Goal: Task Accomplishment & Management: Complete application form

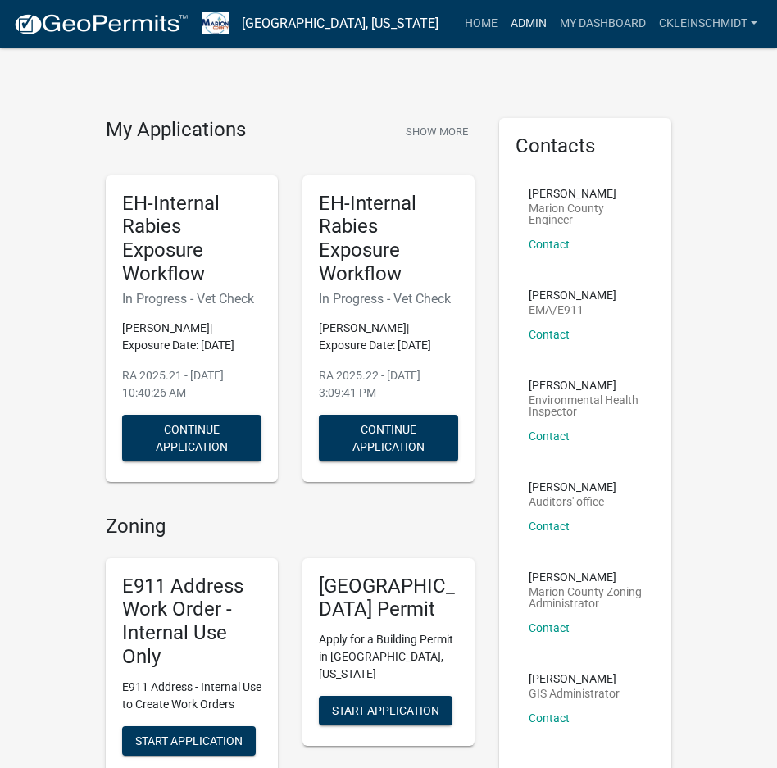
click at [514, 25] on link "Admin" at bounding box center [528, 23] width 49 height 31
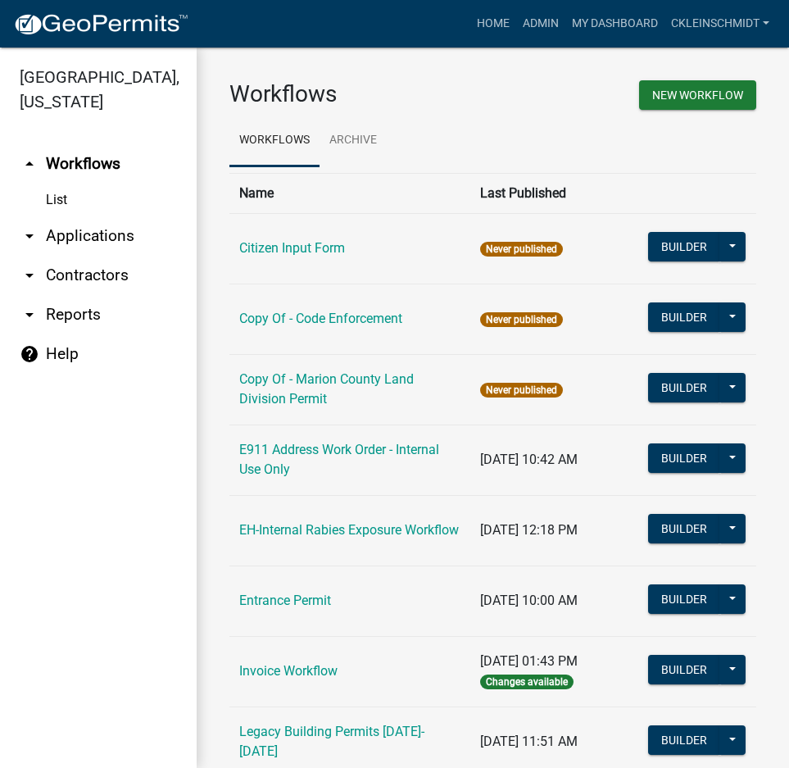
click at [86, 216] on link "arrow_drop_down Applications" at bounding box center [98, 235] width 197 height 39
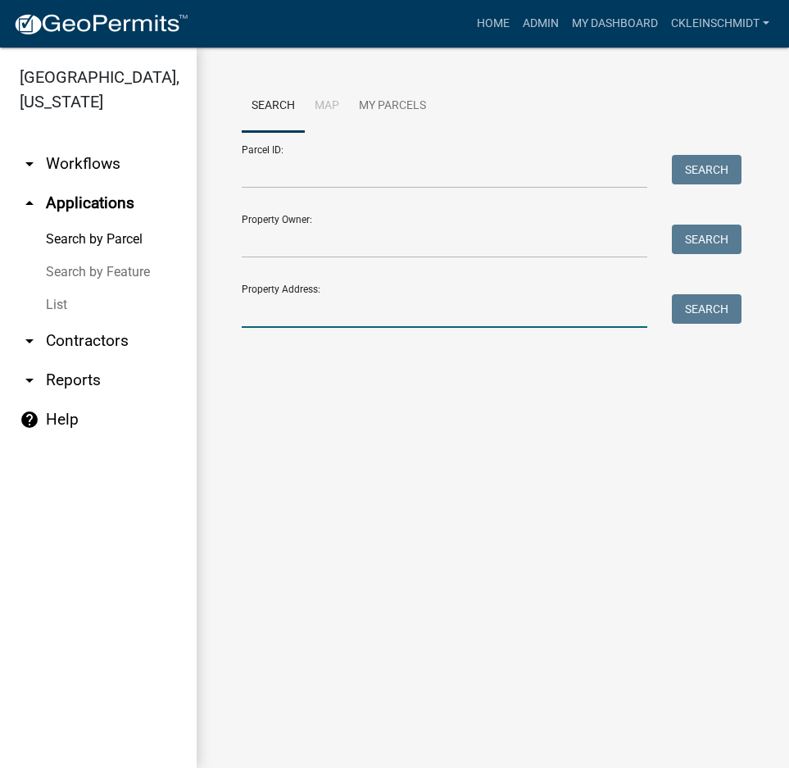
click at [310, 322] on input "Property Address:" at bounding box center [444, 311] width 405 height 34
type input "822 40"
click at [712, 315] on button "Search" at bounding box center [707, 308] width 70 height 29
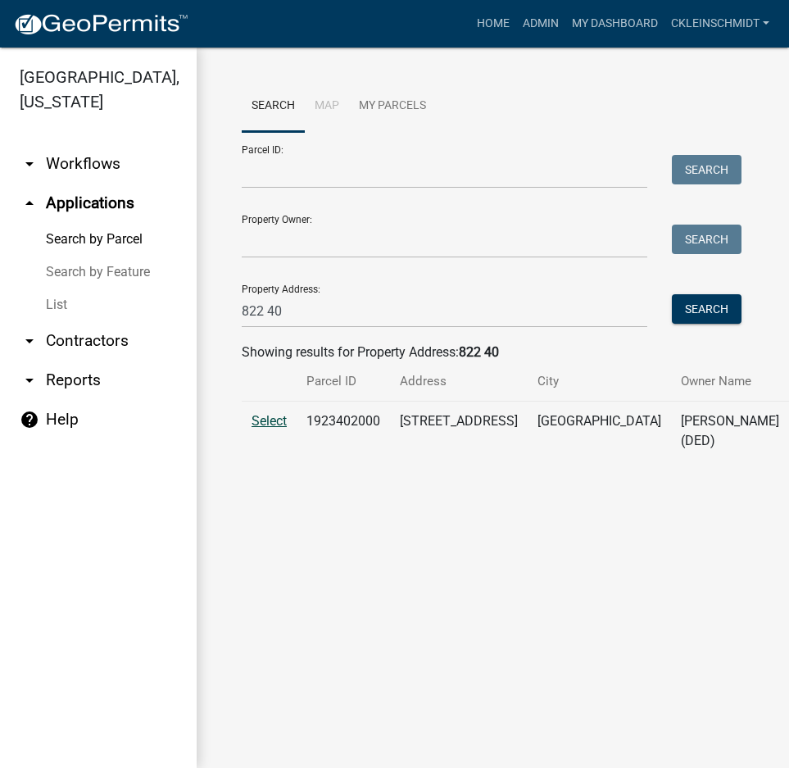
click at [274, 428] on span "Select" at bounding box center [268, 421] width 35 height 16
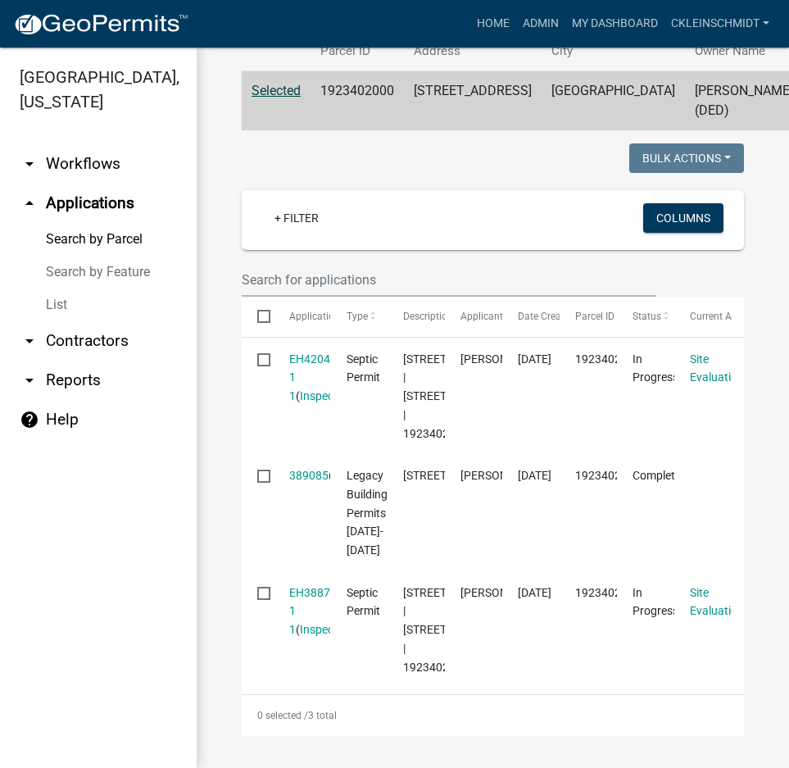
scroll to position [410, 0]
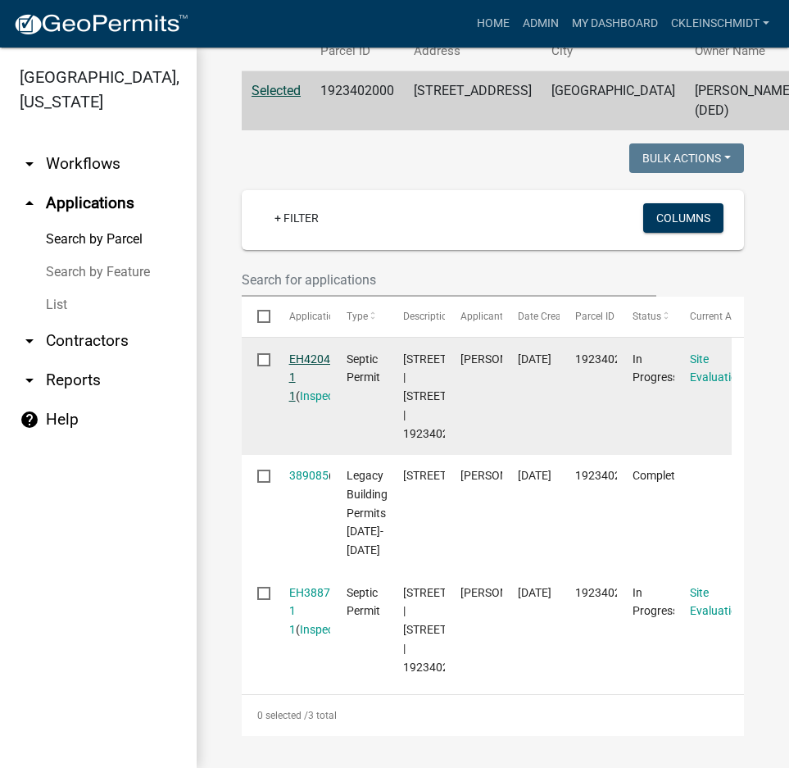
click at [303, 352] on link "EH420490 1 1" at bounding box center [316, 377] width 54 height 51
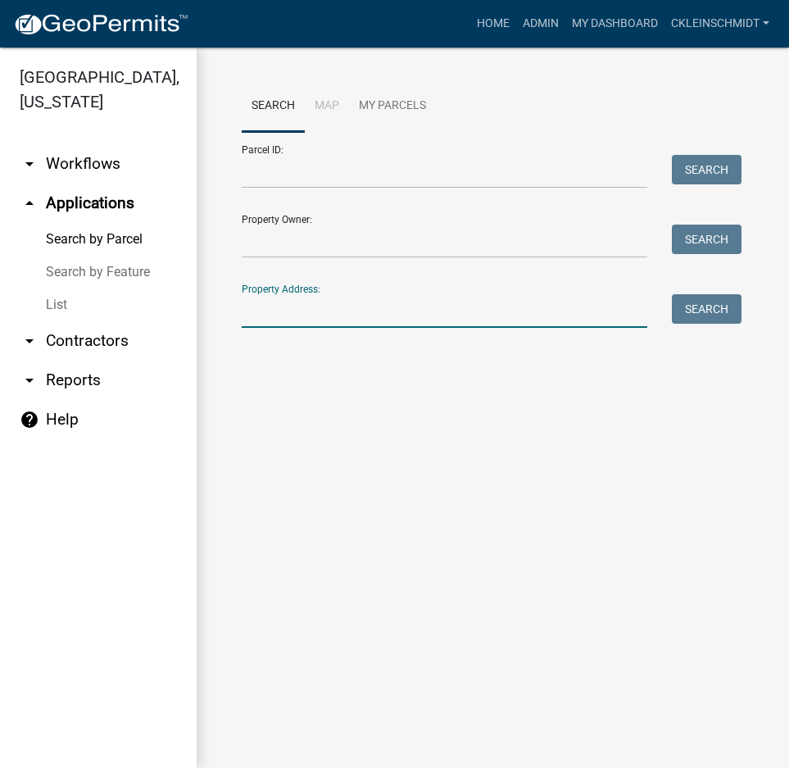
click at [357, 309] on input "Property Address:" at bounding box center [444, 311] width 405 height 34
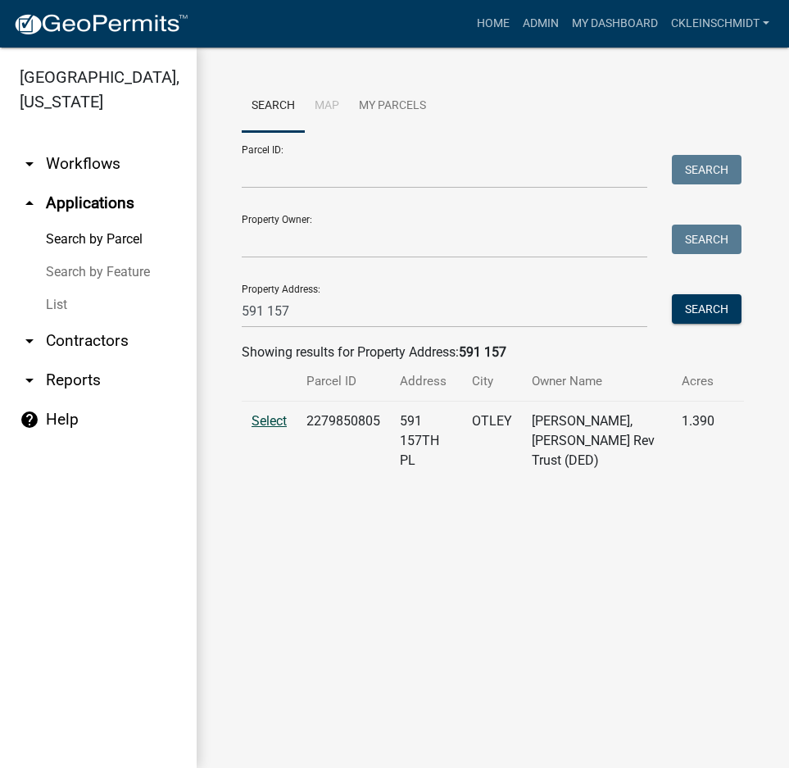
click at [266, 413] on span "Select" at bounding box center [268, 421] width 35 height 16
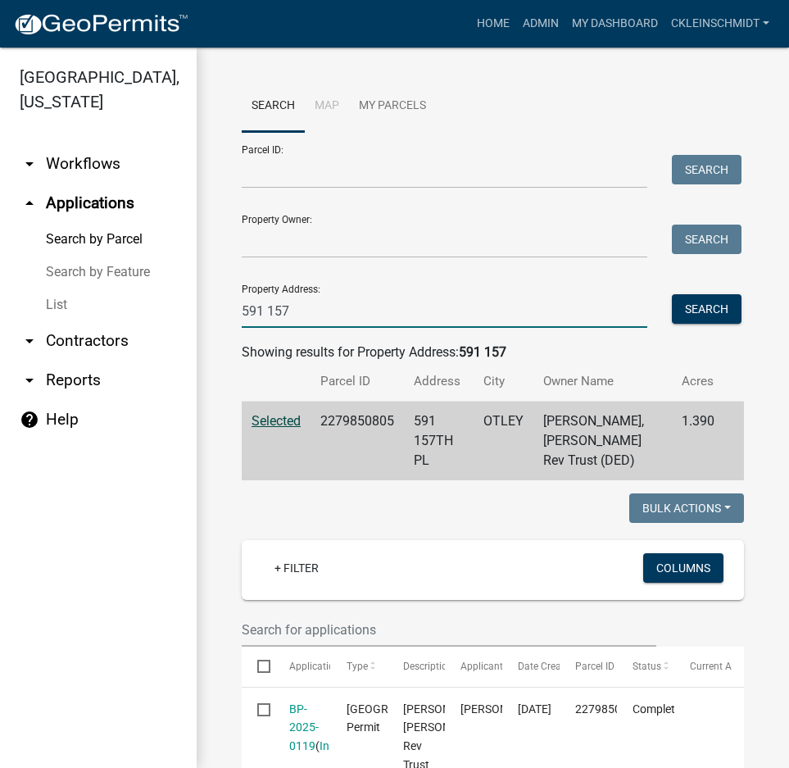
drag, startPoint x: 315, startPoint y: 304, endPoint x: 15, endPoint y: 211, distance: 314.0
click at [15, 211] on div "[GEOGRAPHIC_DATA], [US_STATE] arrow_drop_down Workflows List arrow_drop_up Appl…" at bounding box center [394, 408] width 789 height 720
click at [722, 309] on button "Search" at bounding box center [707, 308] width 70 height 29
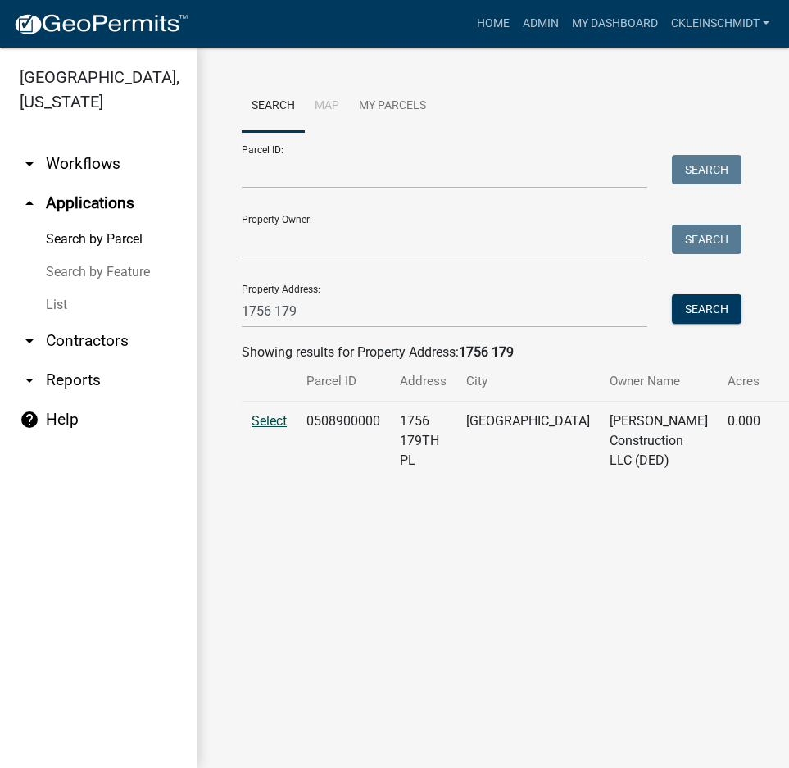
click at [257, 426] on span "Select" at bounding box center [268, 421] width 35 height 16
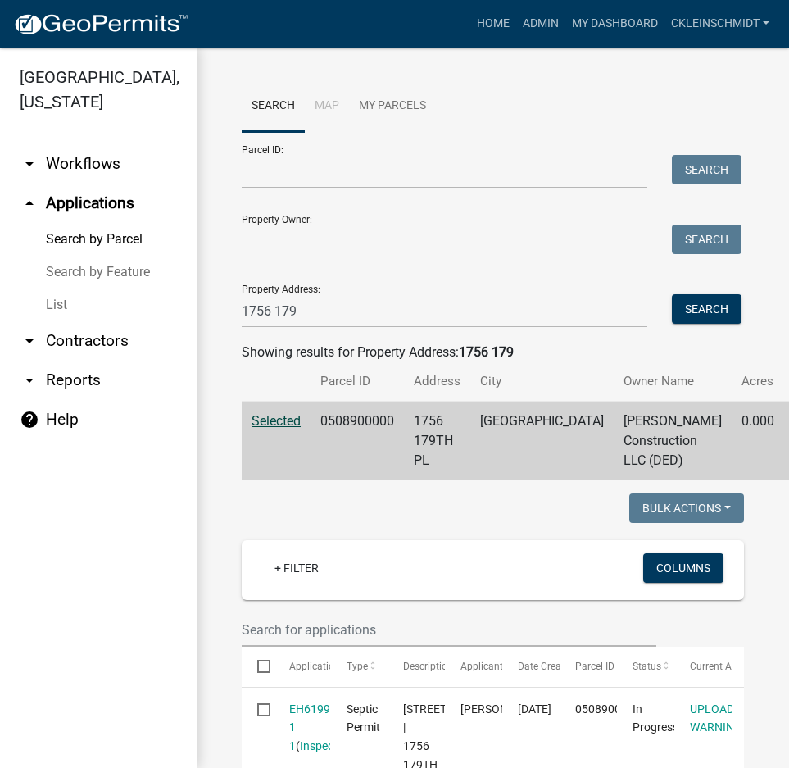
scroll to position [229, 0]
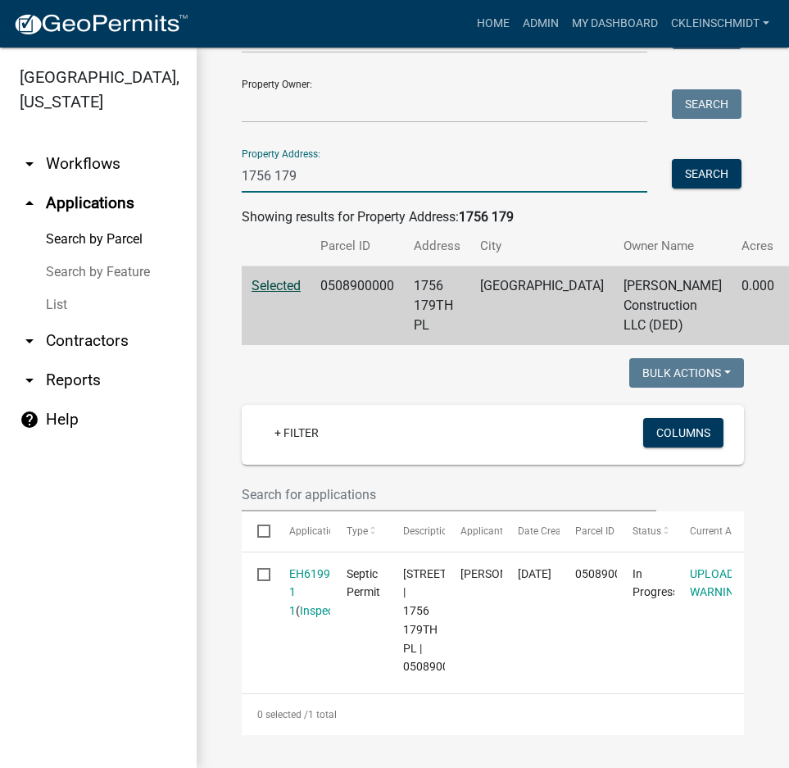
drag, startPoint x: 329, startPoint y: 91, endPoint x: 52, endPoint y: 61, distance: 279.3
click at [52, 61] on div "[GEOGRAPHIC_DATA], [US_STATE] arrow_drop_down Workflows List arrow_drop_up Appl…" at bounding box center [394, 408] width 789 height 720
click at [697, 165] on button "Search" at bounding box center [707, 173] width 70 height 29
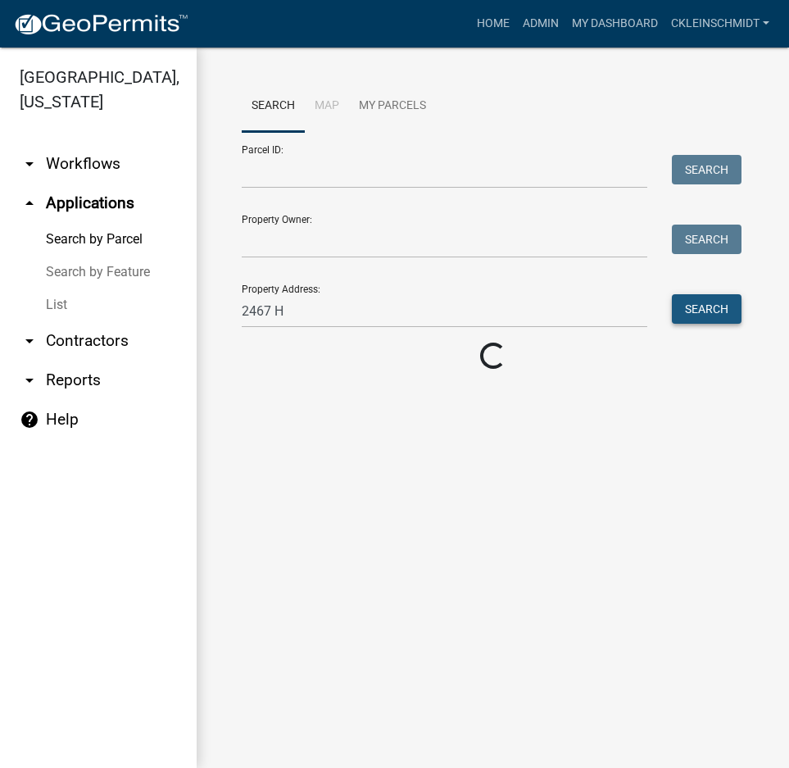
scroll to position [0, 0]
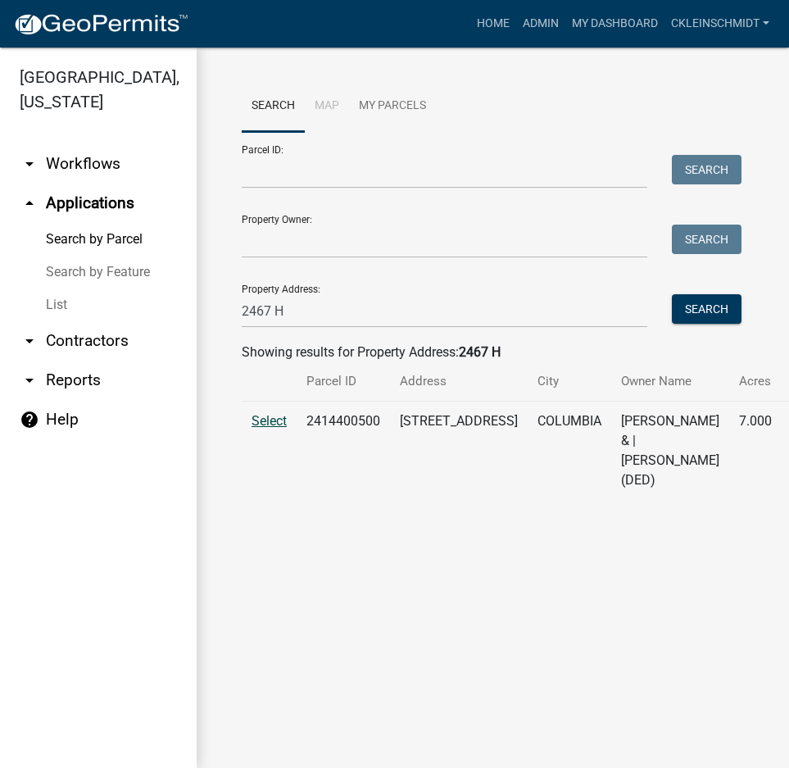
click at [274, 422] on span "Select" at bounding box center [268, 421] width 35 height 16
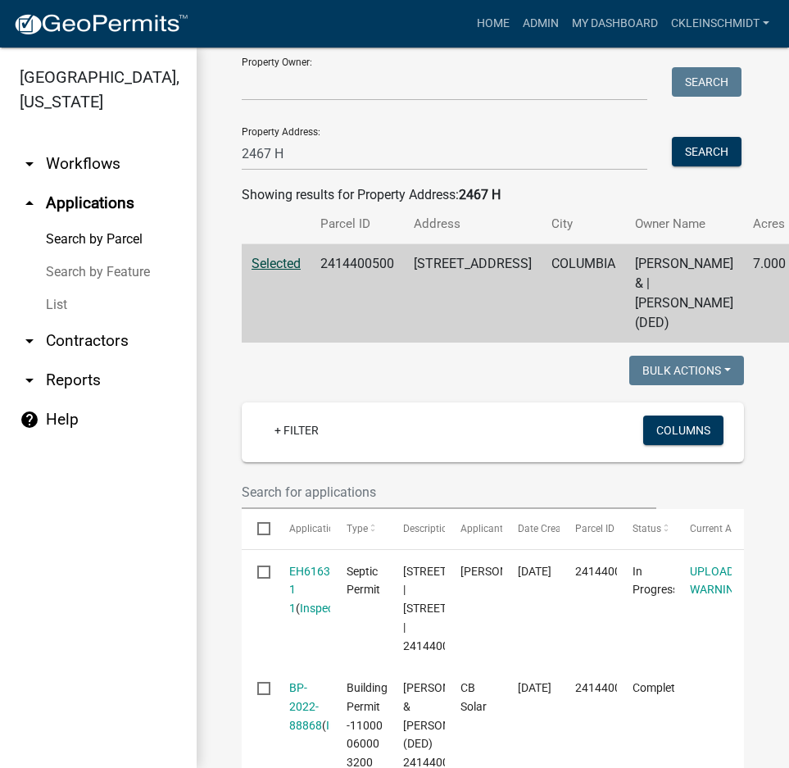
scroll to position [164, 0]
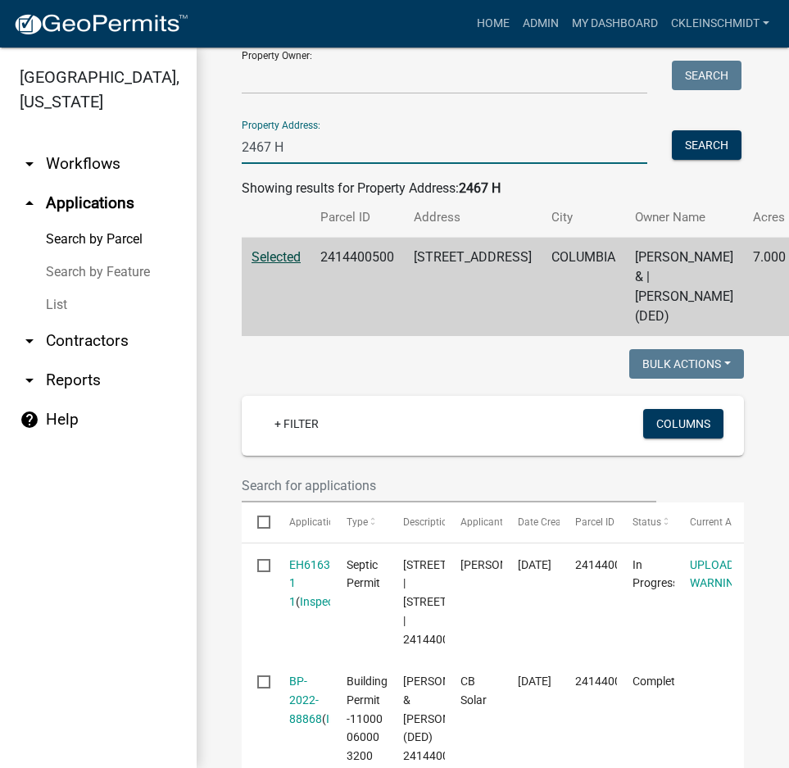
drag, startPoint x: 49, startPoint y: 101, endPoint x: -111, endPoint y: 75, distance: 162.5
click at [0, 75] on html "Internet Explorer does NOT work with GeoPermits. Get a new browser for more sec…" at bounding box center [394, 384] width 789 height 768
click at [700, 148] on button "Search" at bounding box center [707, 144] width 70 height 29
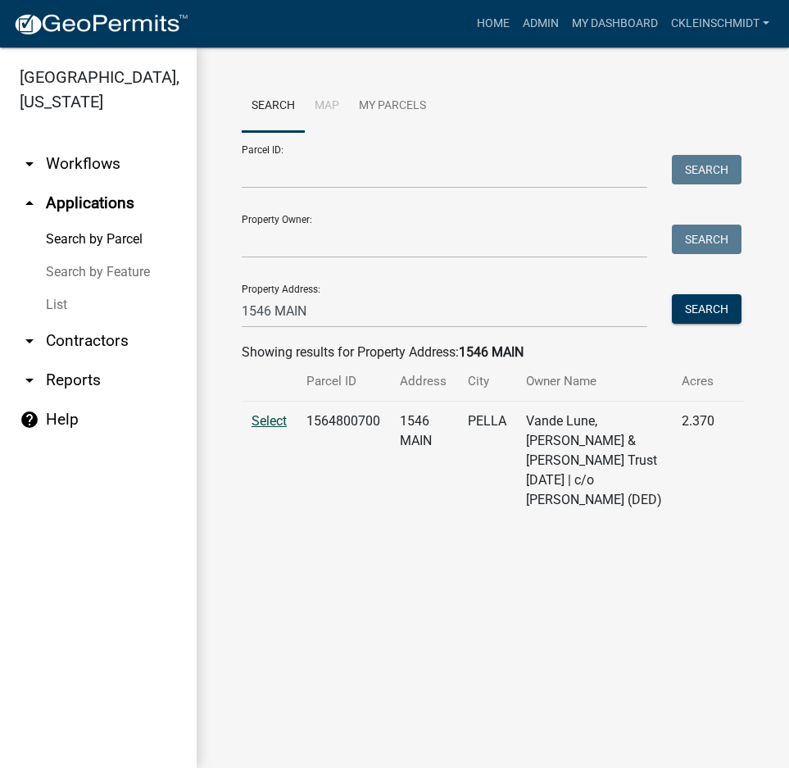
click at [258, 414] on span "Select" at bounding box center [268, 421] width 35 height 16
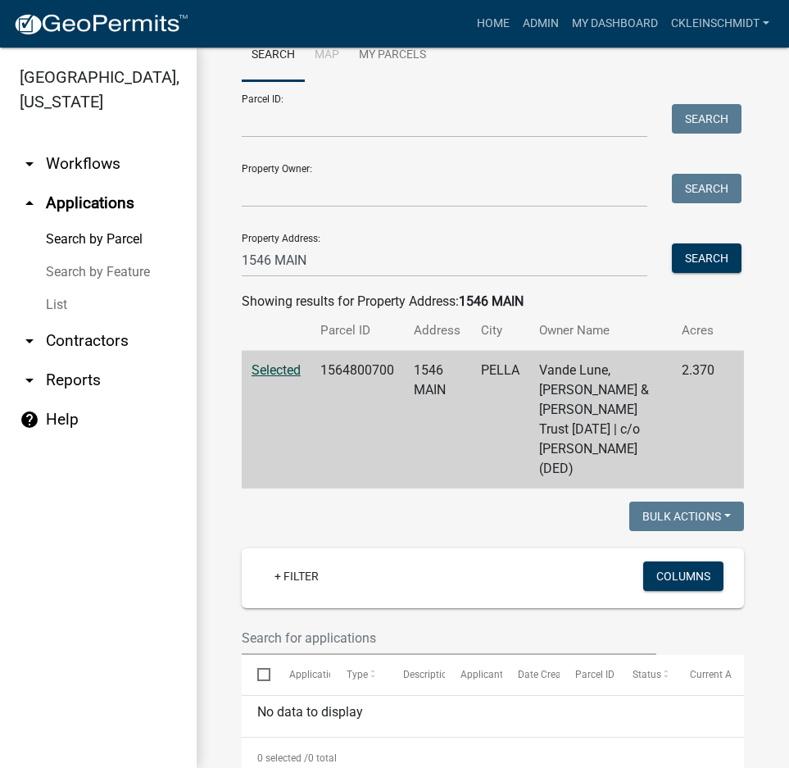
scroll to position [75, 0]
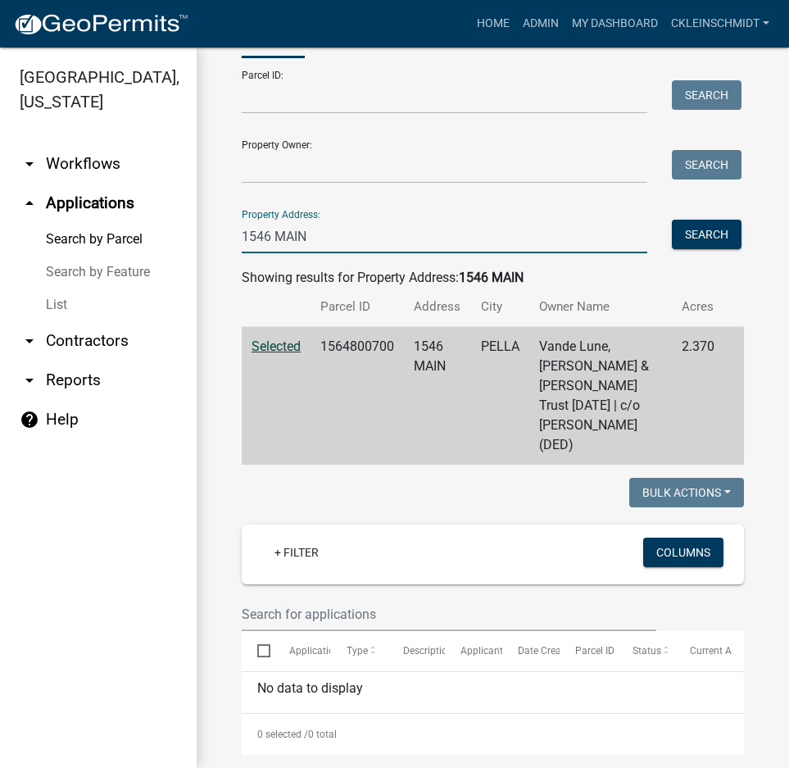
drag, startPoint x: 357, startPoint y: 251, endPoint x: -36, endPoint y: 188, distance: 398.1
click at [0, 188] on html "Internet Explorer does NOT work with GeoPermits. Get a new browser for more sec…" at bounding box center [394, 384] width 789 height 768
type input "109 FRIES"
click at [713, 225] on button "Search" at bounding box center [707, 234] width 70 height 29
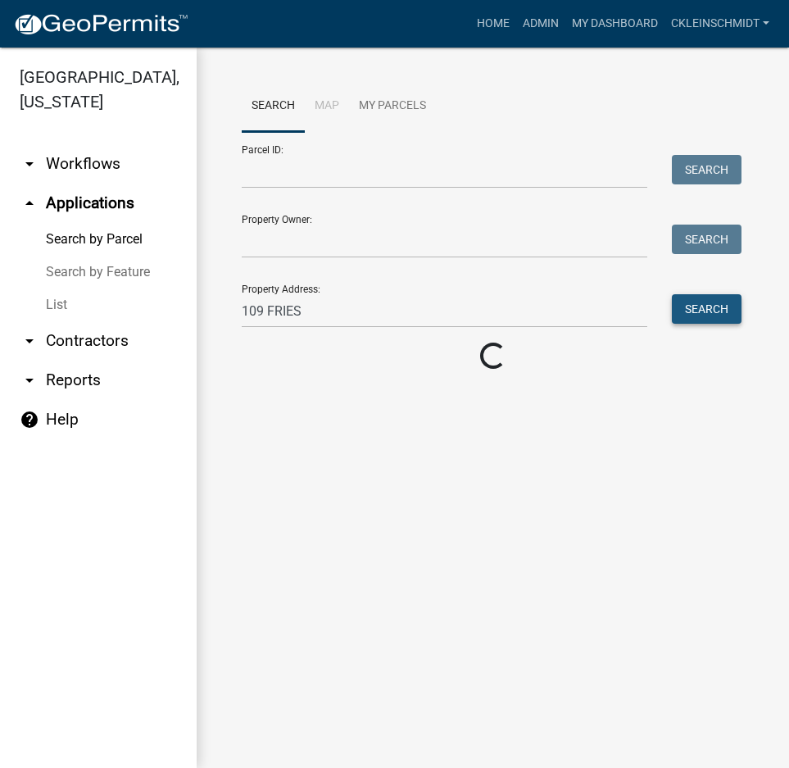
scroll to position [0, 0]
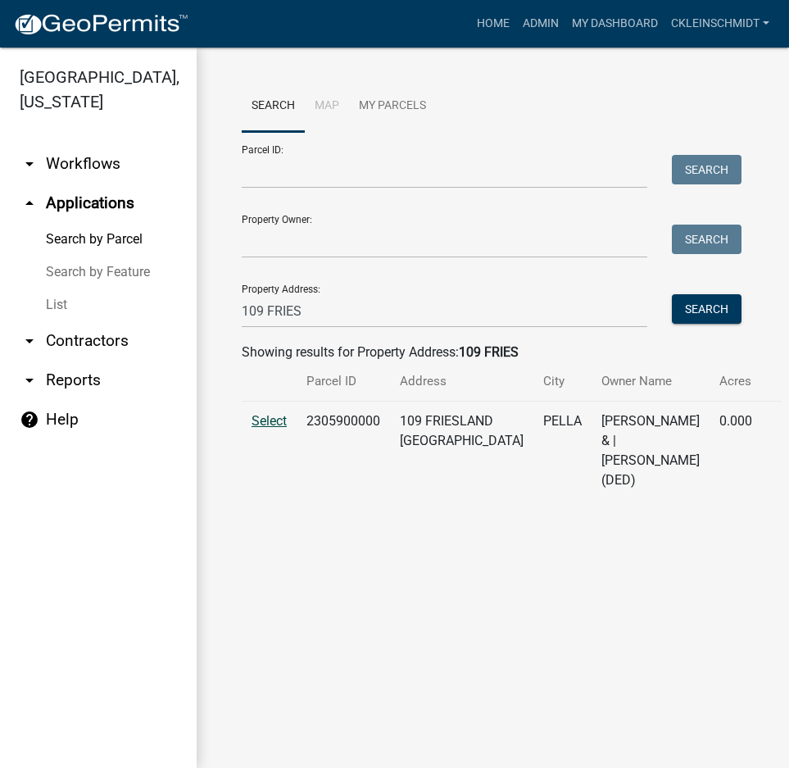
click at [260, 417] on span "Select" at bounding box center [268, 421] width 35 height 16
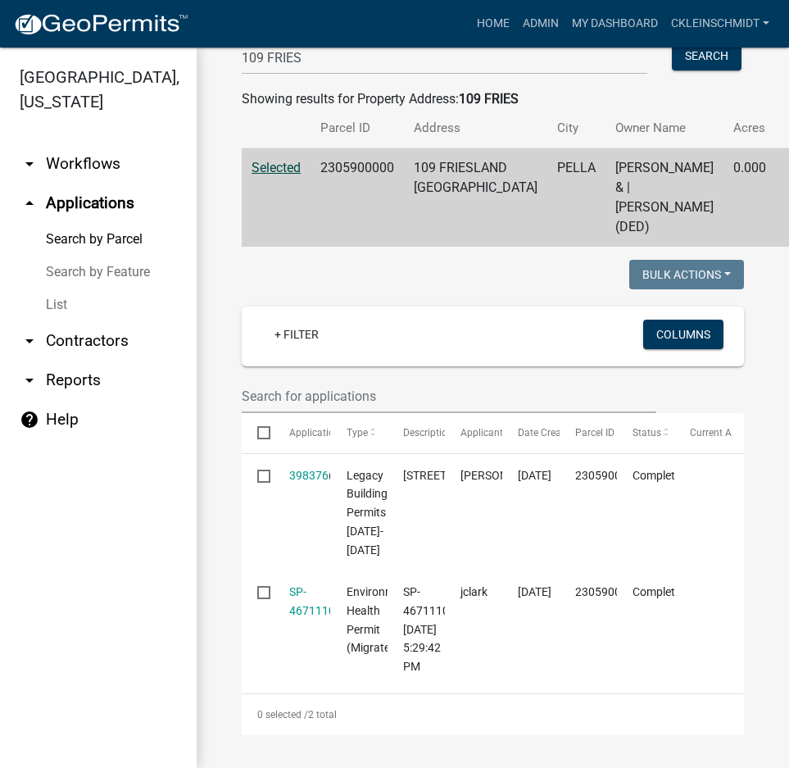
scroll to position [292, 0]
